Goal: Navigation & Orientation: Find specific page/section

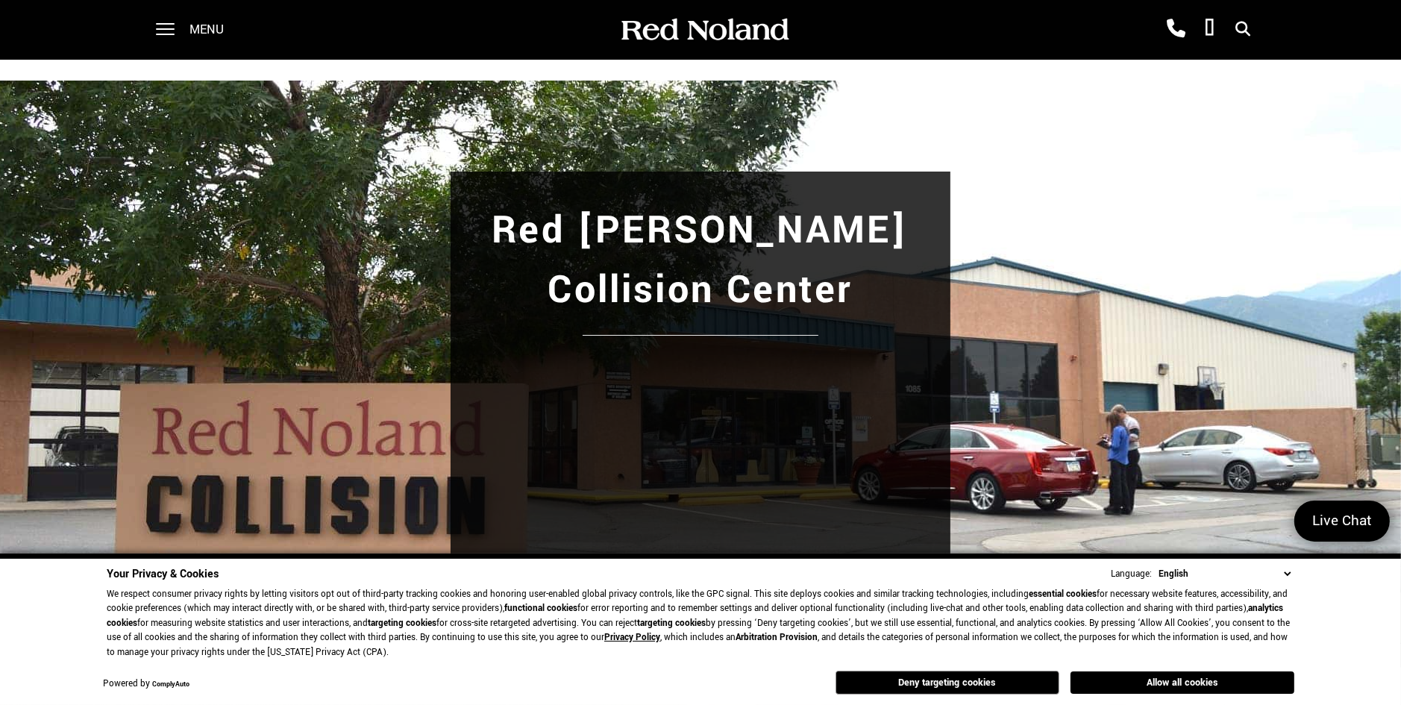
click at [1287, 574] on select "English Spanish / Español English / [GEOGRAPHIC_DATA] Korean / 한국어 Vietnamese /…" at bounding box center [1225, 574] width 140 height 16
click at [1138, 302] on div "Red [PERSON_NAME] Collision Center" at bounding box center [700, 420] width 1044 height 497
click at [189, 31] on span "Menu" at bounding box center [206, 30] width 34 height 60
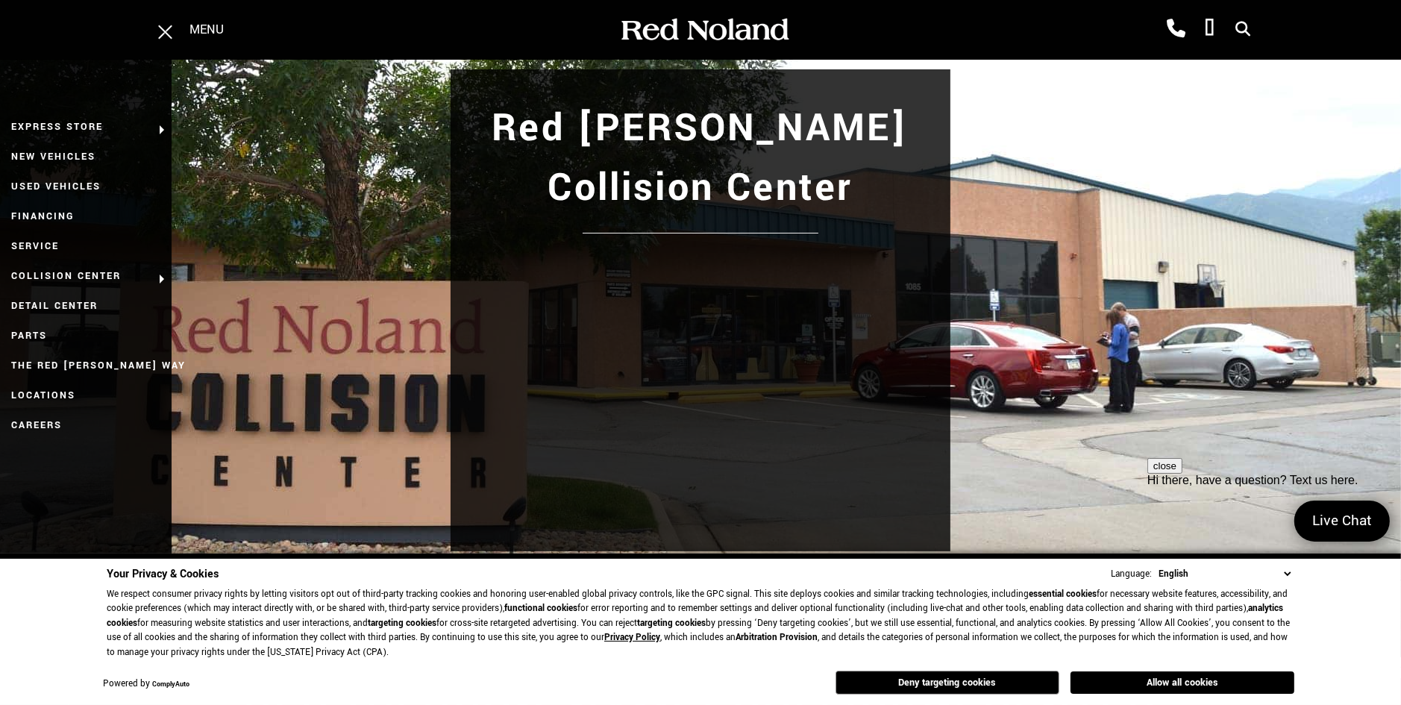
scroll to position [373, 0]
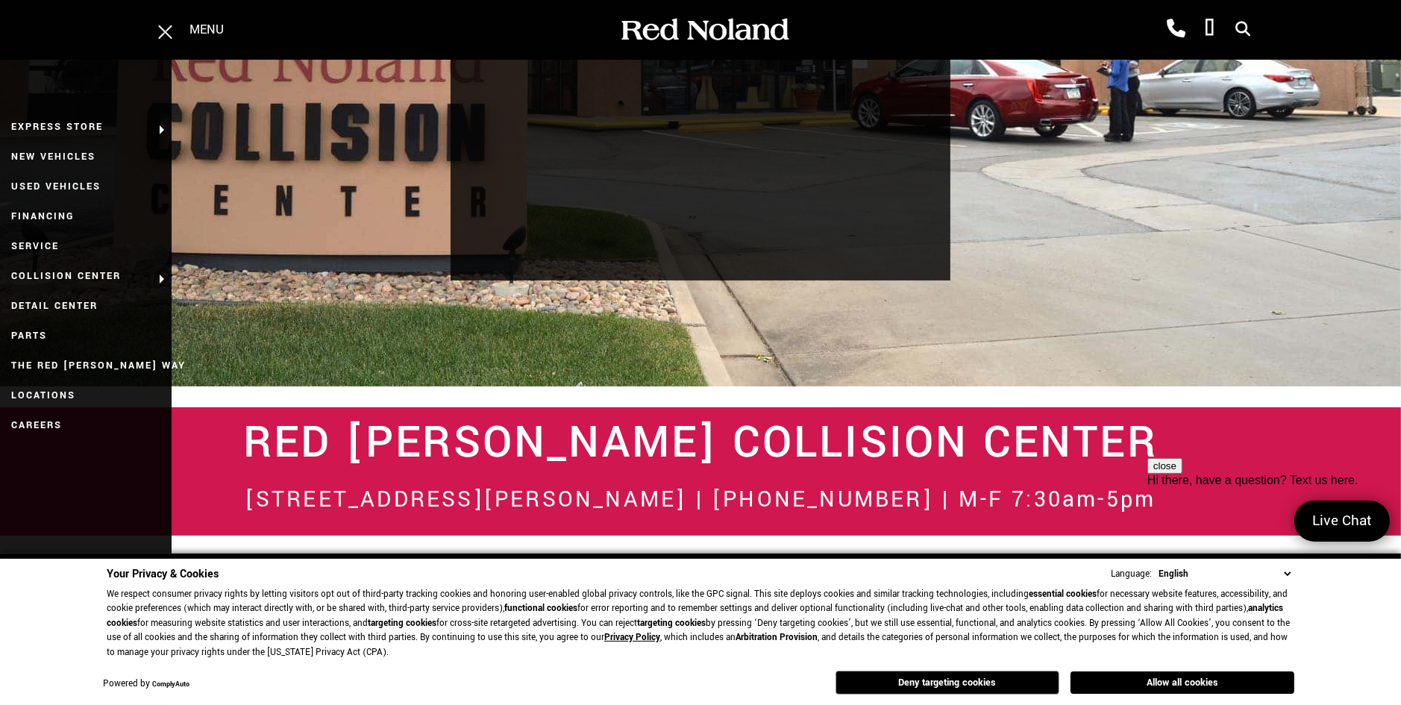
click at [1288, 572] on select "English Spanish / Español English / United Kingdom Korean / 한국어 Vietnamese / Ti…" at bounding box center [1225, 574] width 140 height 16
click at [1009, 363] on div "Red [PERSON_NAME] Collision Center" at bounding box center [700, 47] width 1401 height 721
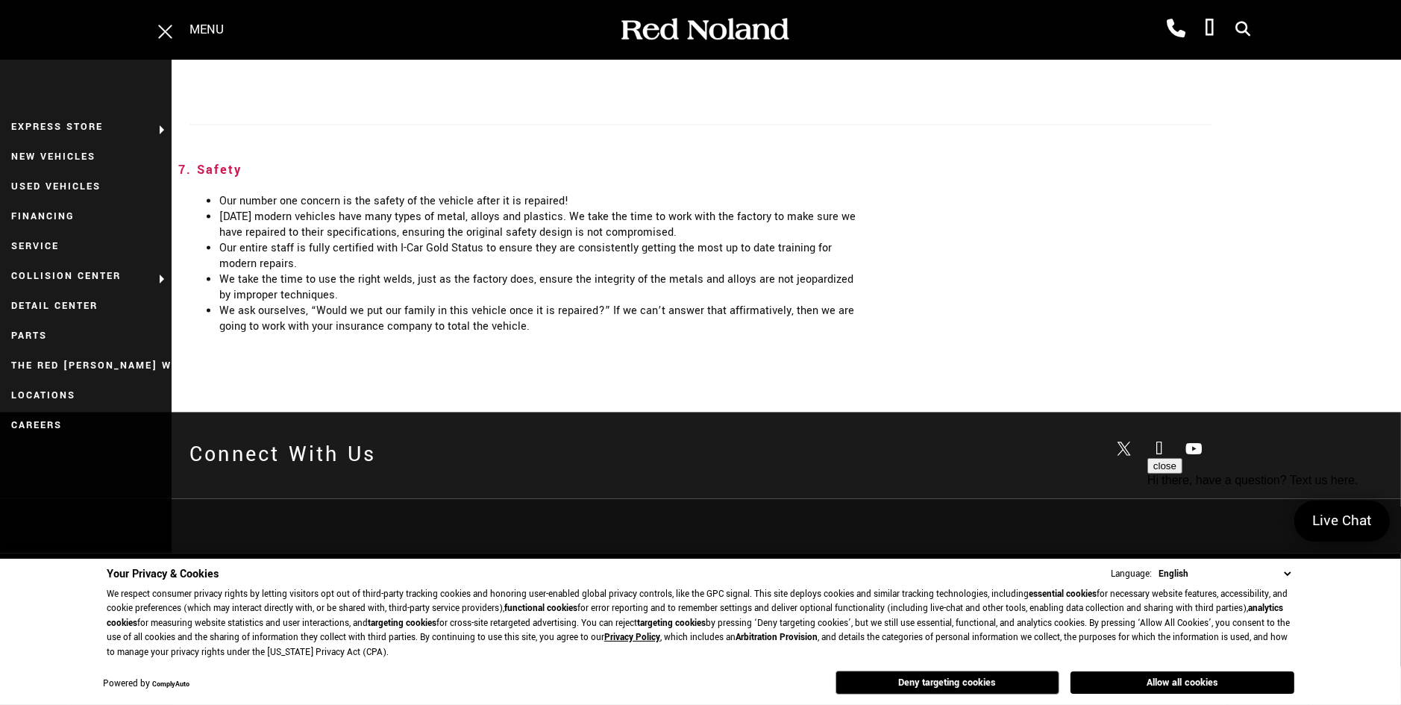
scroll to position [3234, 0]
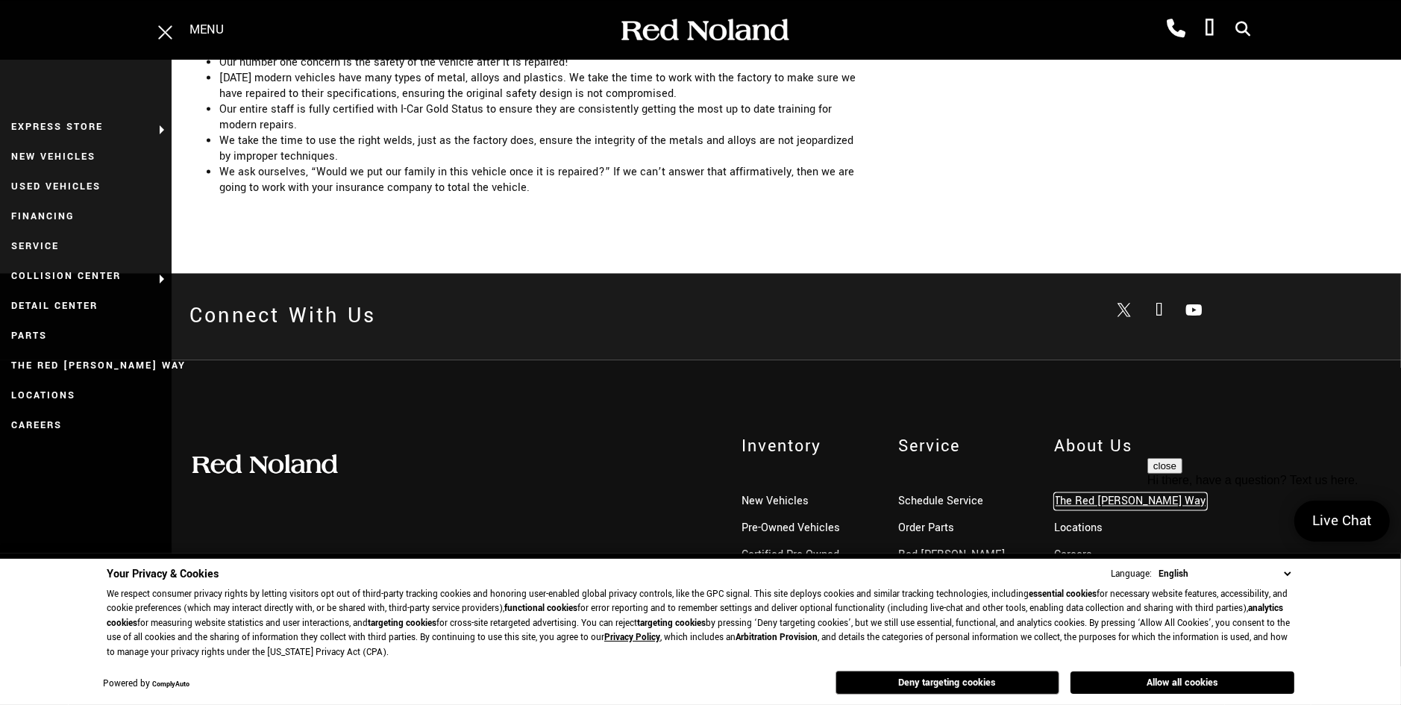
click at [1084, 493] on link "The Red [PERSON_NAME] Way" at bounding box center [1130, 501] width 151 height 16
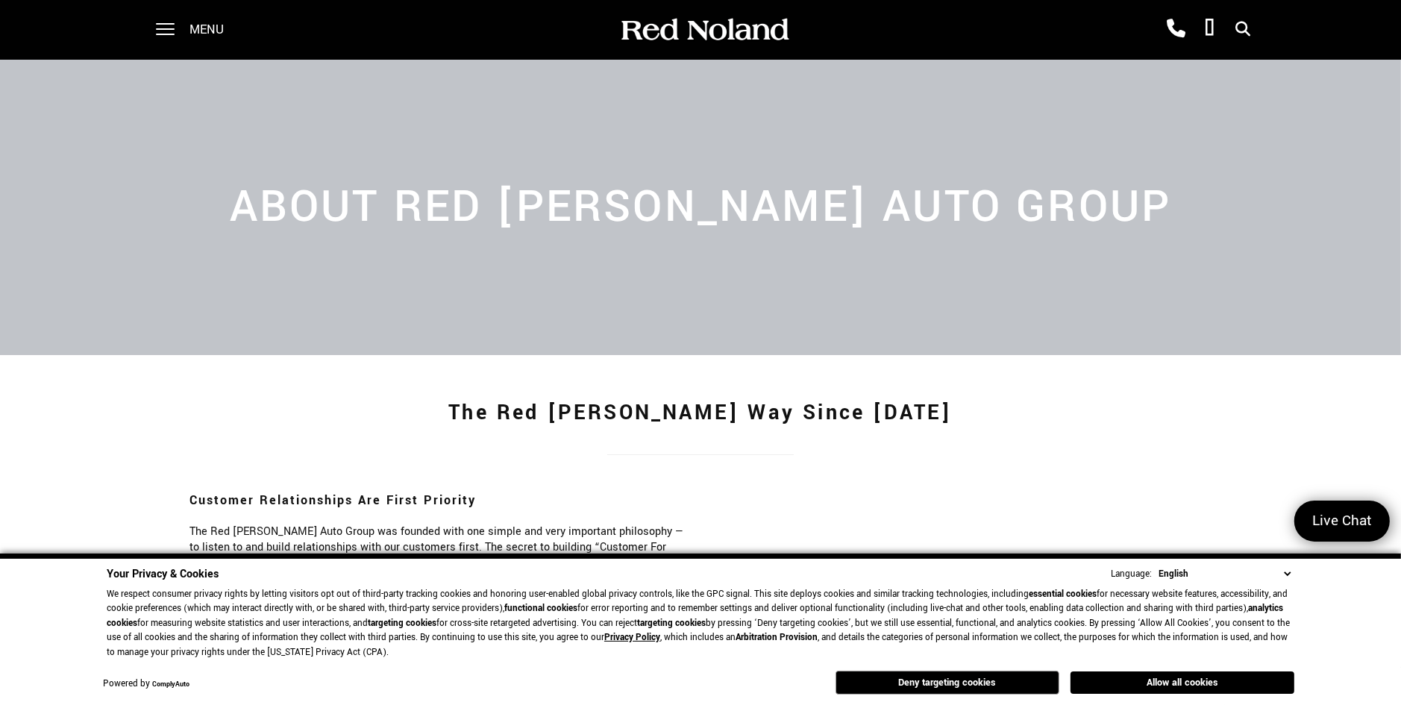
click at [201, 20] on span "Menu" at bounding box center [206, 30] width 34 height 60
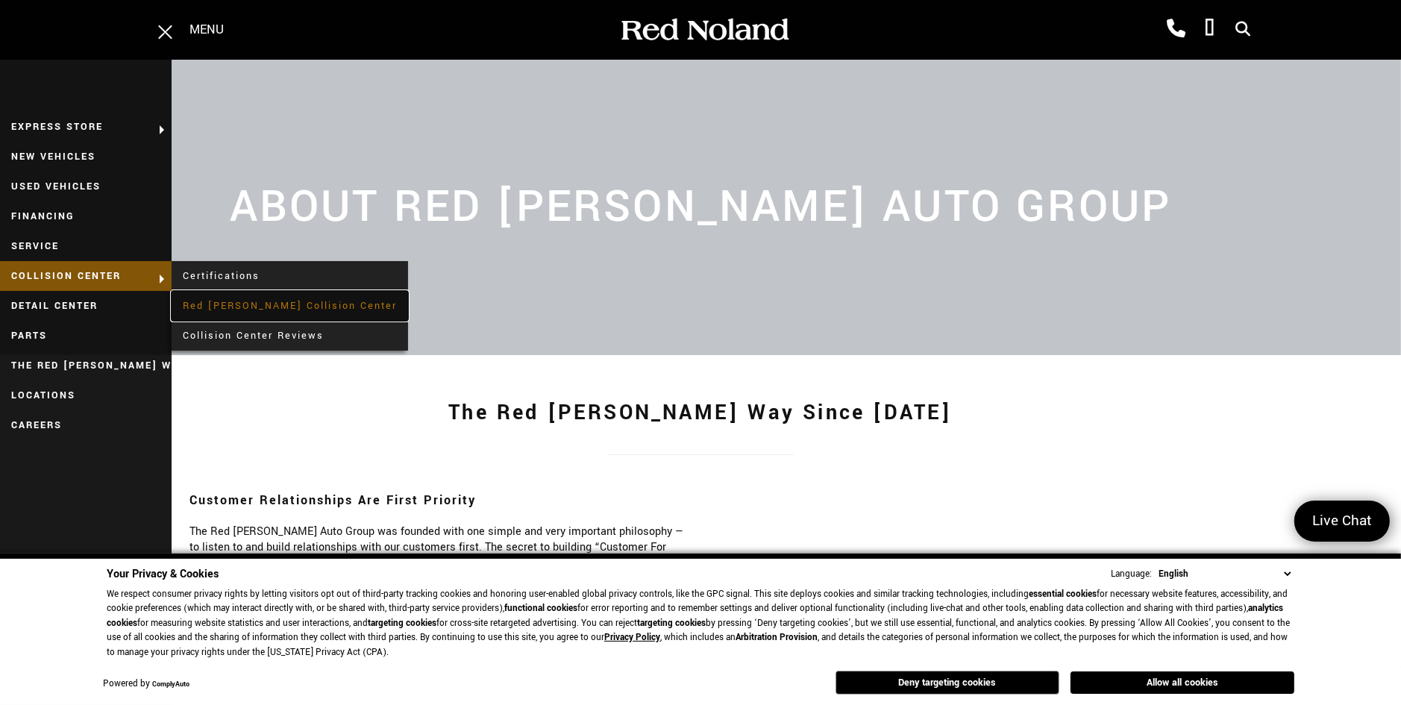
click at [234, 307] on link "Red [PERSON_NAME] Collision Center" at bounding box center [290, 306] width 237 height 30
